Goal: Task Accomplishment & Management: Manage account settings

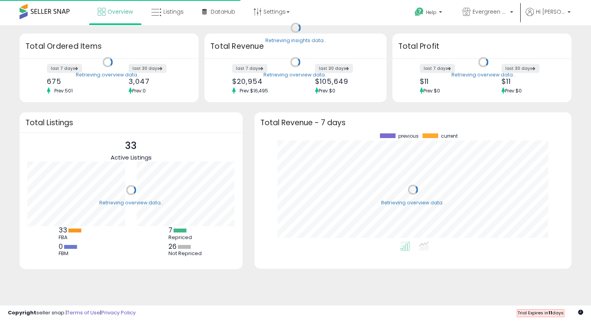
scroll to position [109, 301]
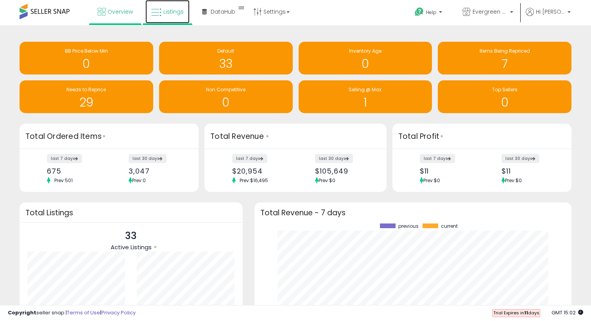
click at [175, 12] on span "Listings" at bounding box center [173, 12] width 20 height 8
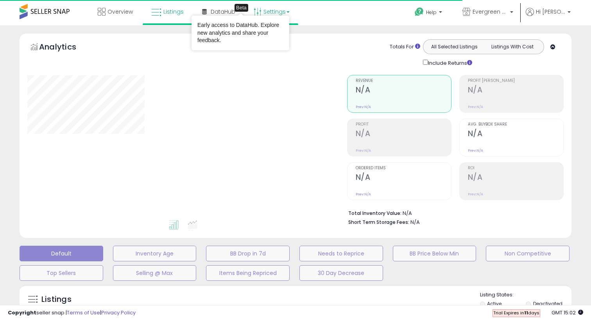
click at [271, 13] on link "Settings" at bounding box center [272, 11] width 48 height 23
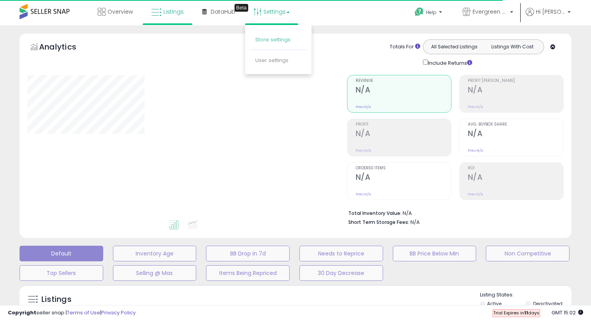
click at [276, 41] on link "Store settings" at bounding box center [272, 39] width 35 height 7
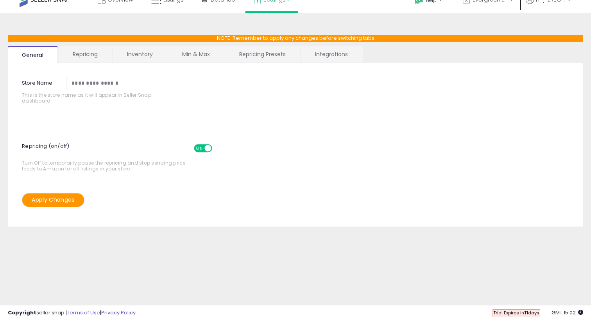
scroll to position [12, 0]
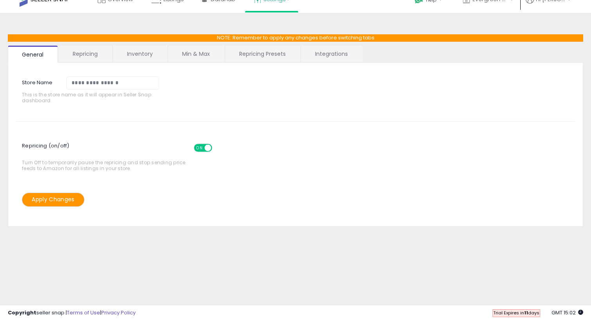
click at [94, 56] on link "Repricing" at bounding box center [85, 54] width 53 height 16
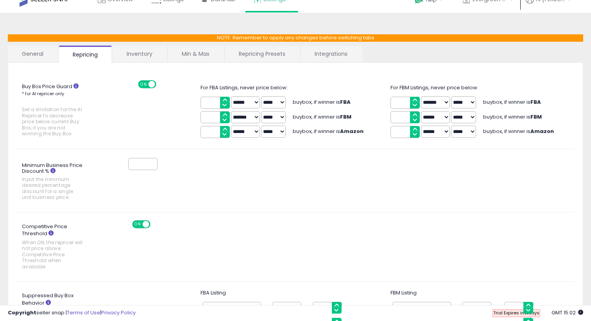
click at [278, 51] on link "Repricing Presets" at bounding box center [262, 54] width 75 height 16
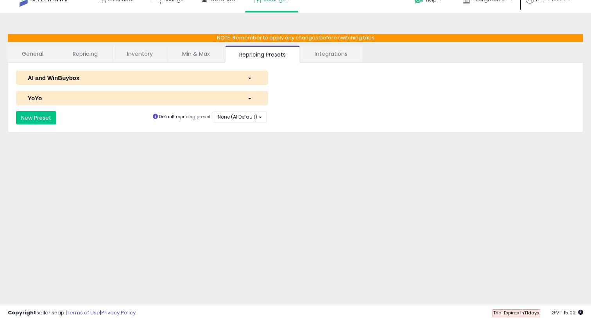
click at [260, 73] on button "AI and WinBuybox" at bounding box center [142, 78] width 252 height 14
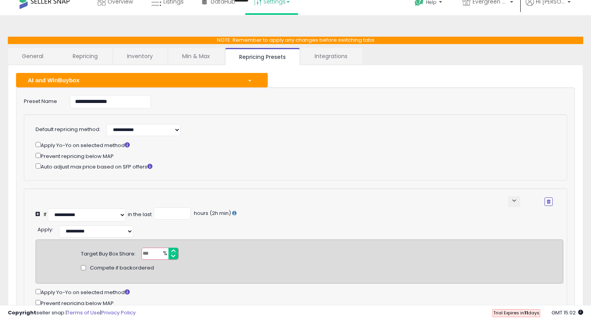
scroll to position [6, 0]
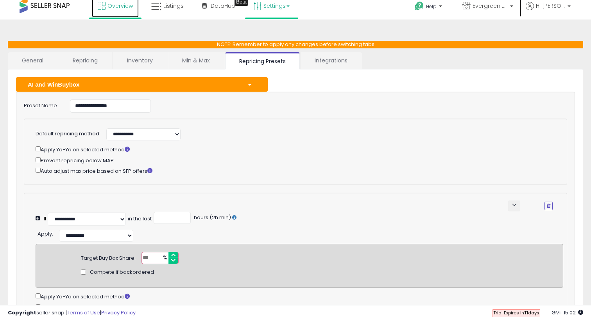
click at [107, 5] on link "Overview" at bounding box center [115, 5] width 47 height 23
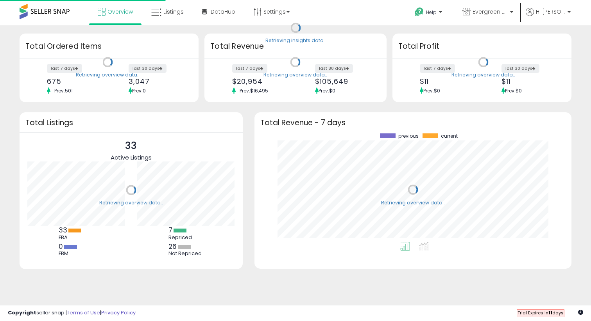
scroll to position [109, 301]
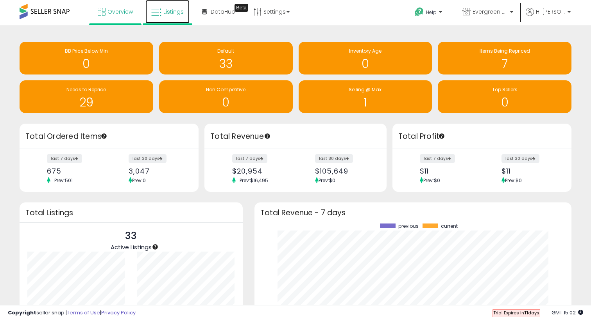
click at [166, 16] on link "Listings" at bounding box center [167, 11] width 44 height 23
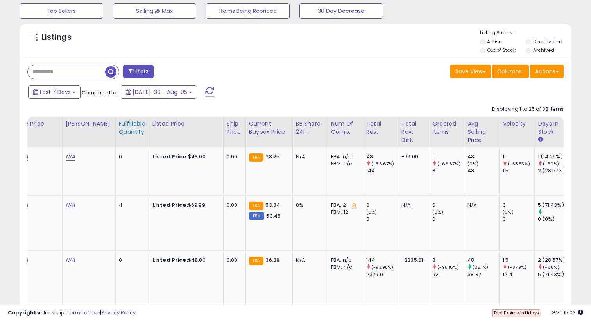
click at [132, 127] on div "Fulfillable Quantity" at bounding box center [132, 128] width 27 height 16
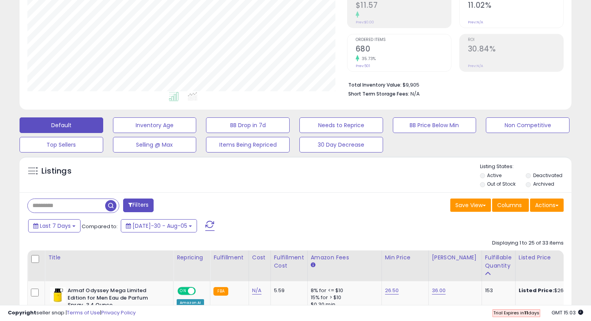
click at [85, 207] on input "text" at bounding box center [66, 206] width 77 height 14
type input "***"
click at [197, 205] on button "Filters" at bounding box center [190, 206] width 30 height 14
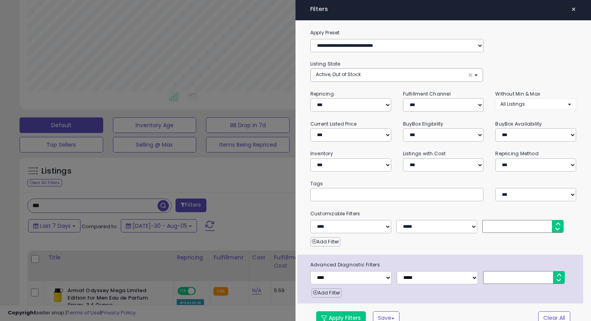
click at [197, 205] on div at bounding box center [295, 160] width 591 height 321
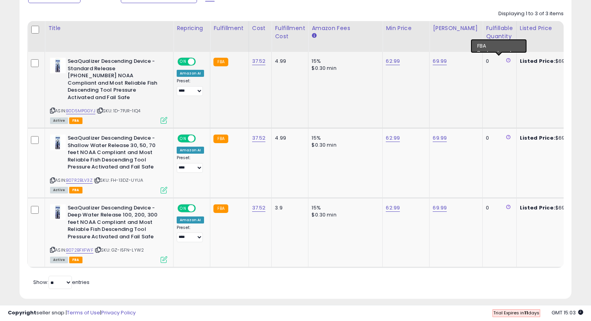
click at [506, 61] on icon at bounding box center [508, 60] width 4 height 5
